Goal: Task Accomplishment & Management: Manage account settings

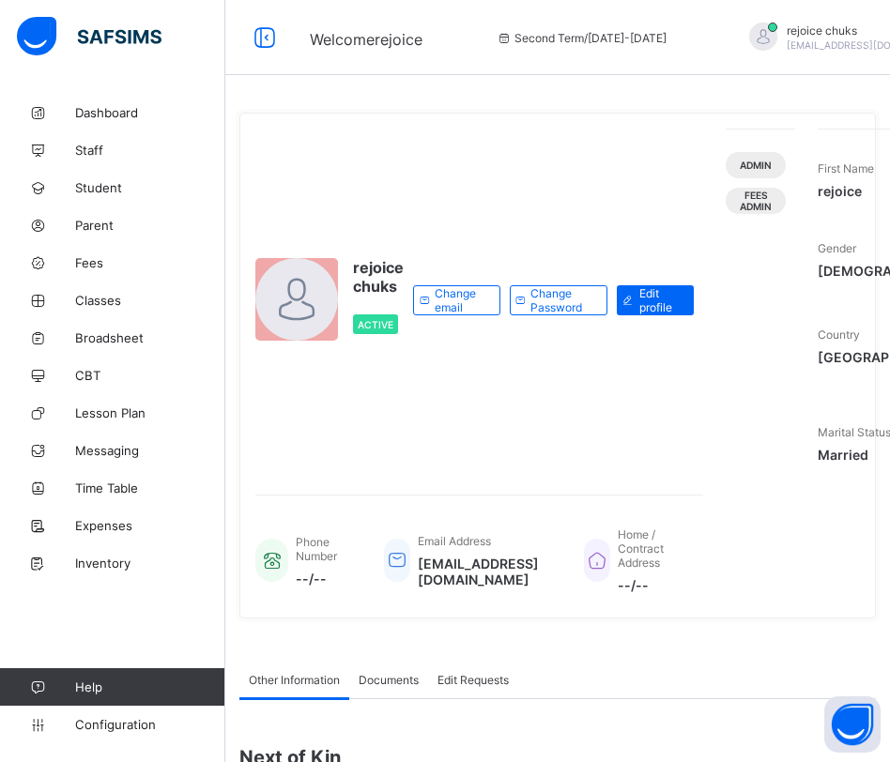
click at [868, 39] on div "rejoice chuks rejoice.chukwuma@flexisaf.com" at bounding box center [861, 38] width 263 height 31
click at [272, 42] on icon at bounding box center [265, 37] width 32 height 27
click at [98, 720] on span "Configuration" at bounding box center [149, 724] width 149 height 15
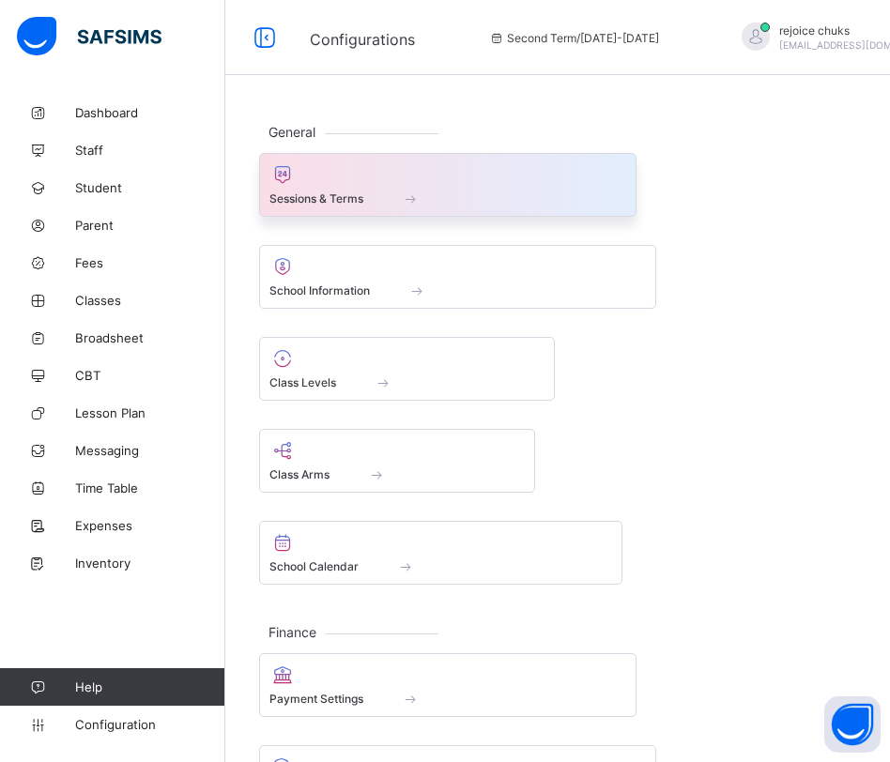
click at [402, 196] on span at bounding box center [410, 199] width 19 height 16
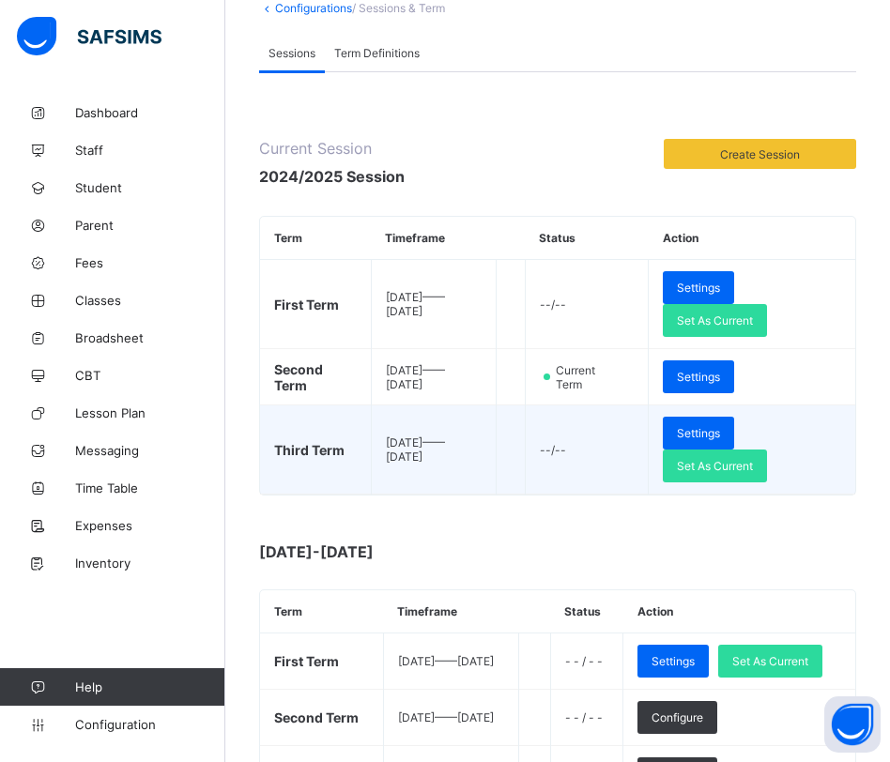
scroll to position [137, 0]
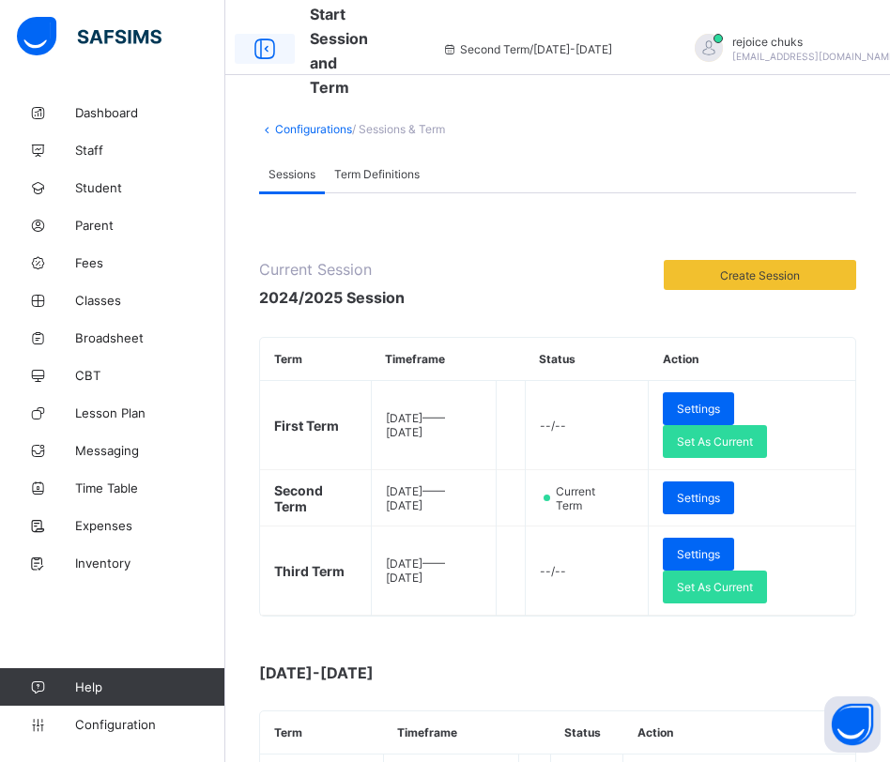
click at [259, 46] on icon at bounding box center [265, 49] width 32 height 27
